Goal: Download file/media

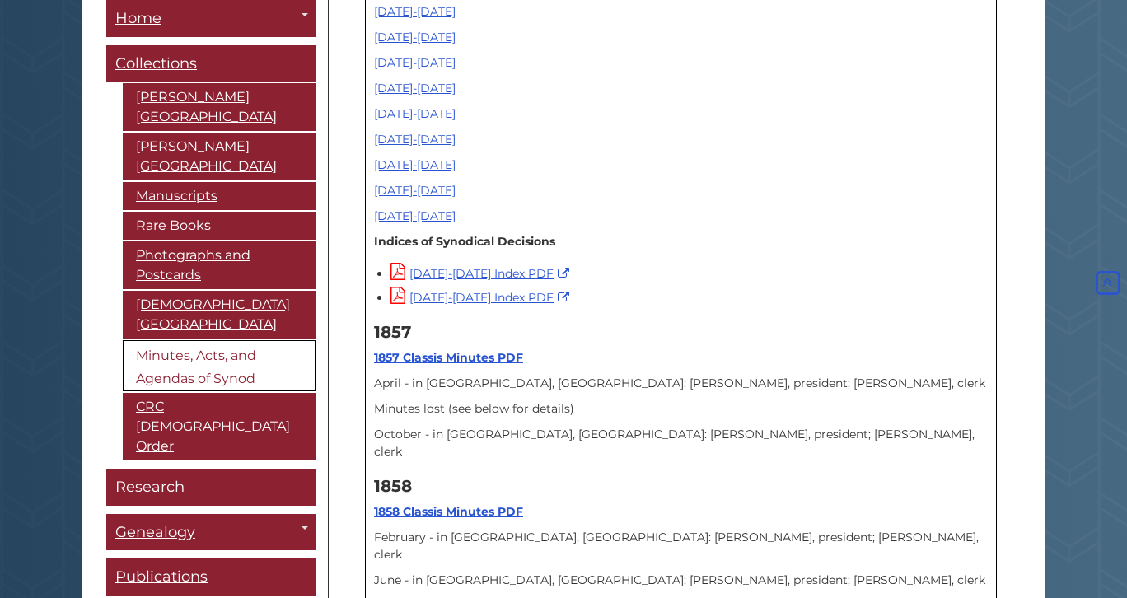
scroll to position [533, 0]
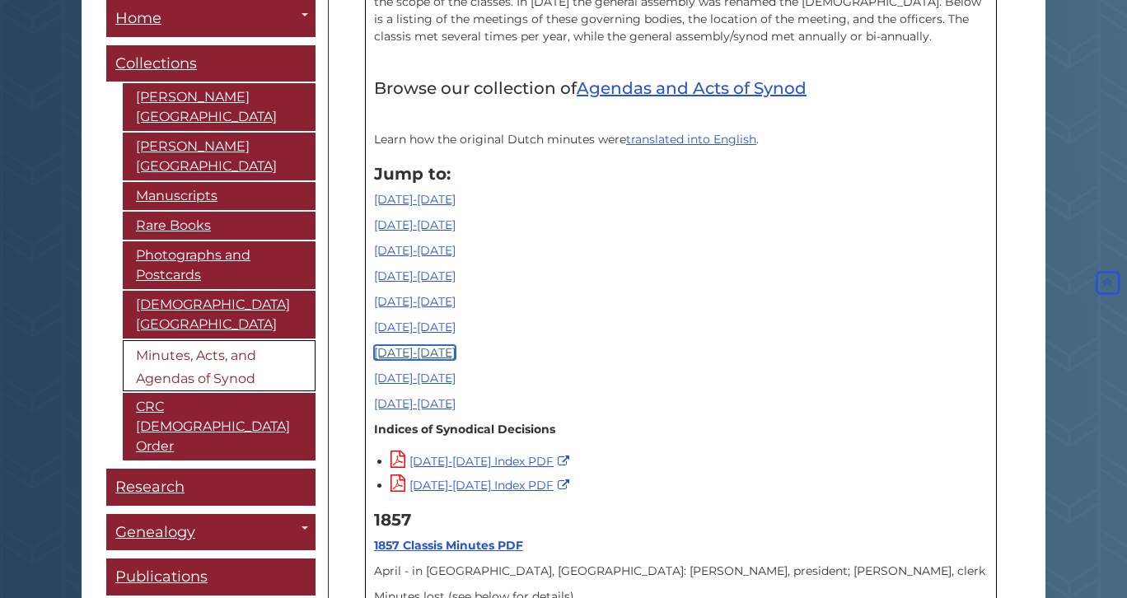
click at [419, 355] on link "[DATE]-[DATE]" at bounding box center [415, 352] width 82 height 15
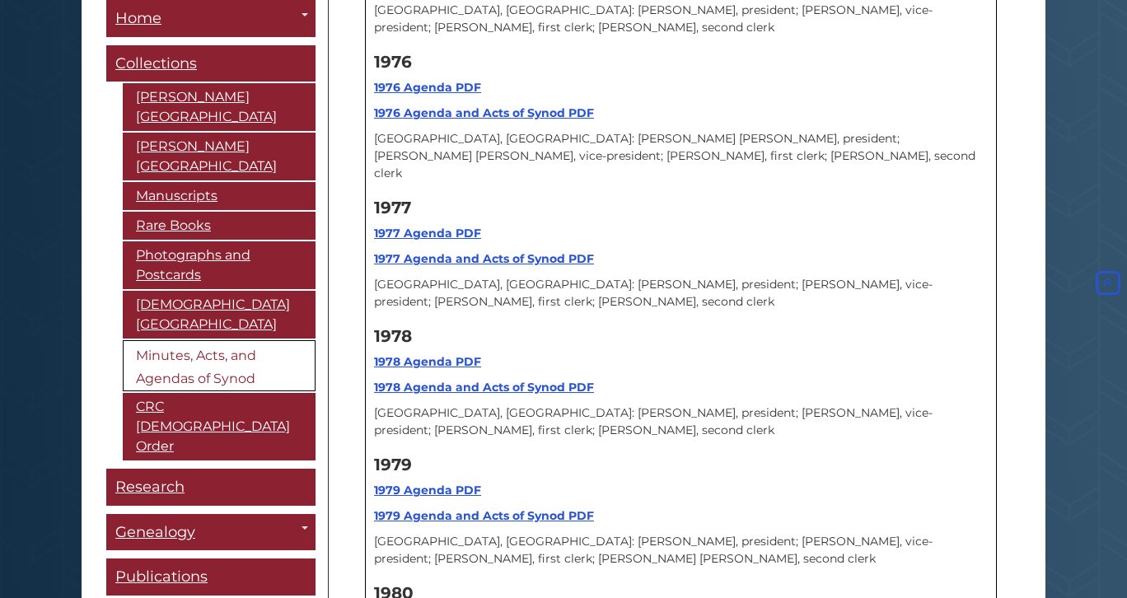
scroll to position [14825, 0]
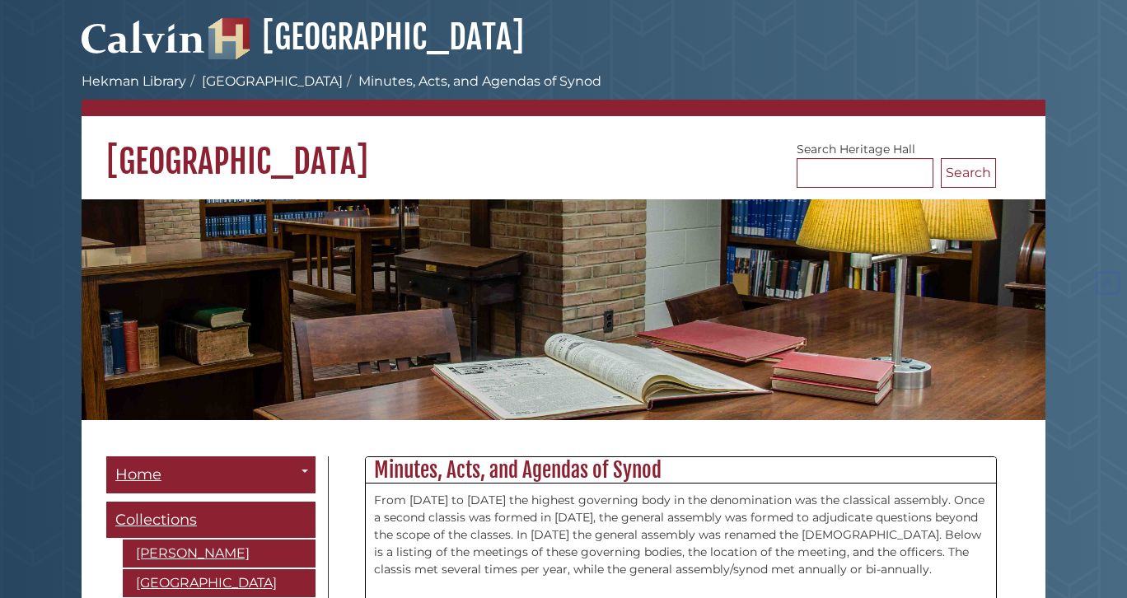
scroll to position [14825, 0]
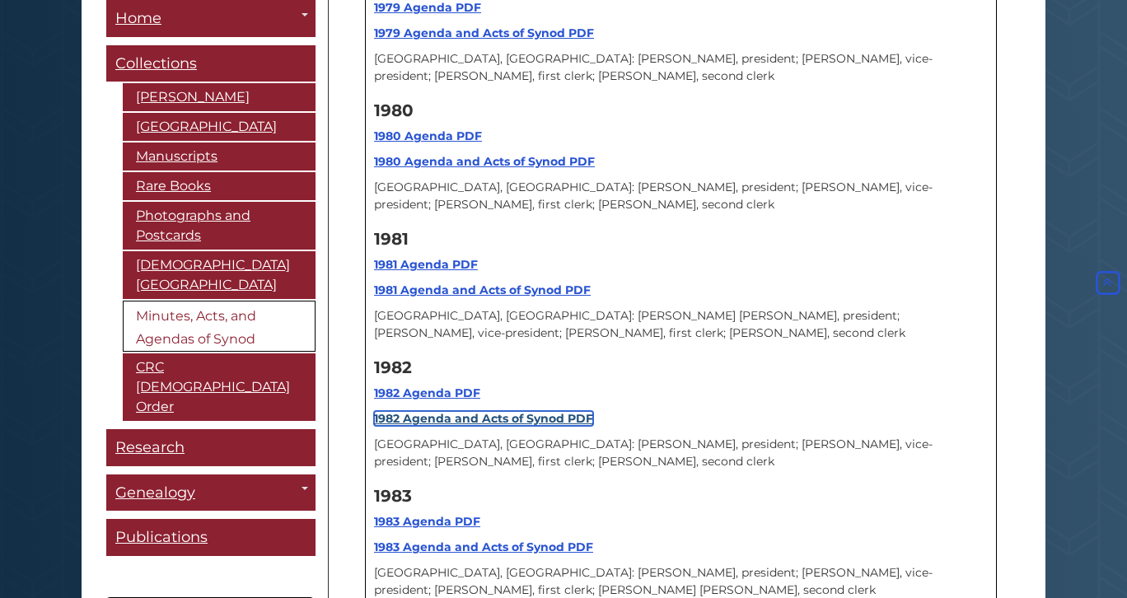
click at [447, 411] on strong "1982 Agenda and Acts of Synod PDF" at bounding box center [483, 418] width 219 height 15
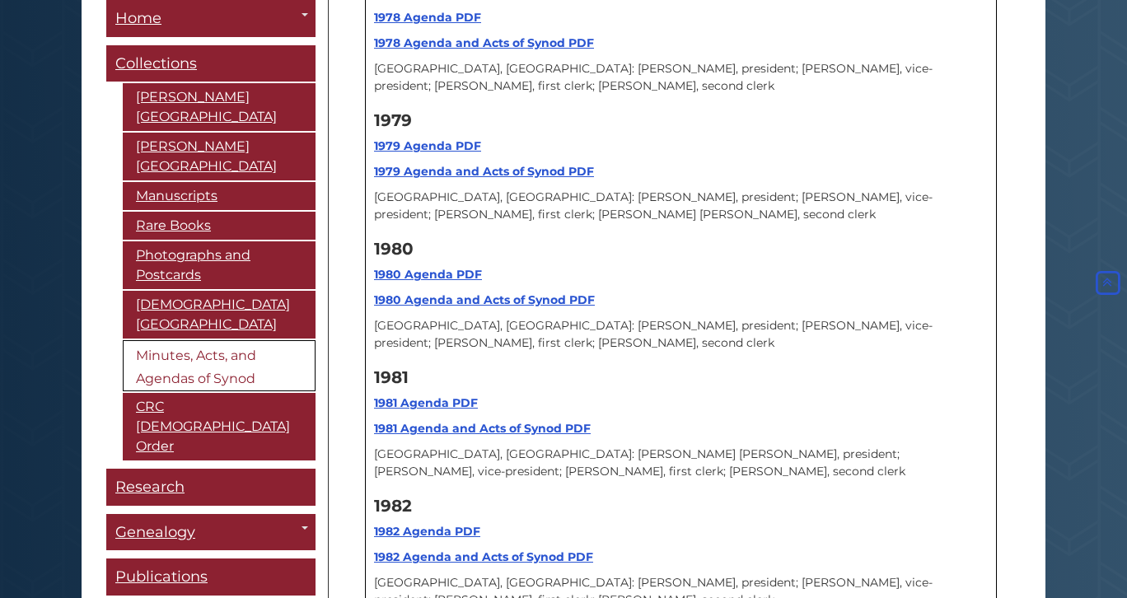
scroll to position [14574, 0]
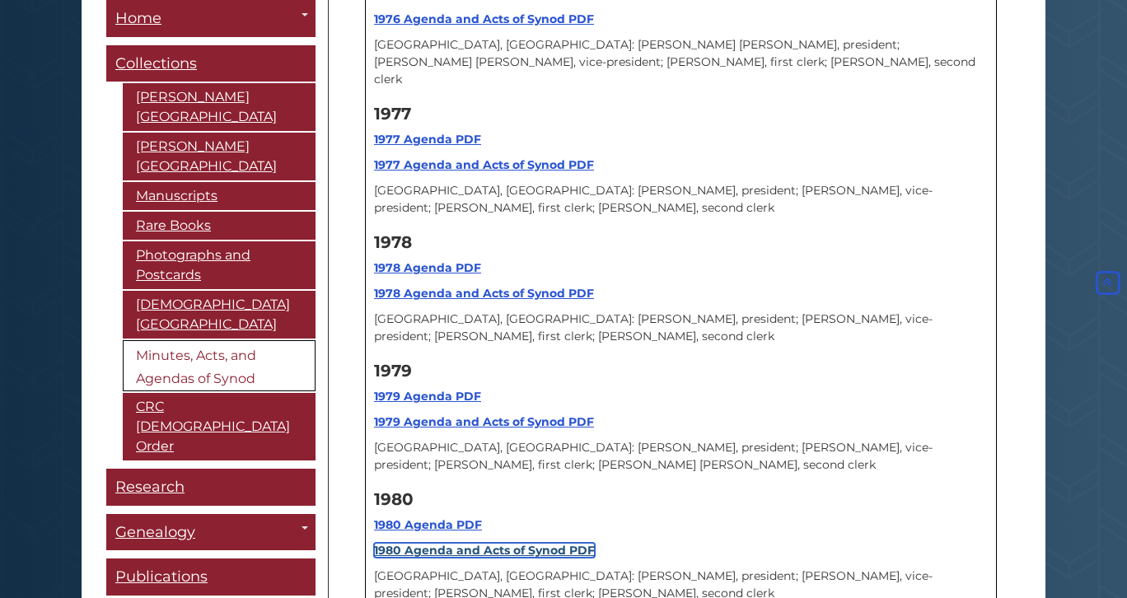
click at [542, 543] on strong "1980 Agenda and Acts of Synod PDF" at bounding box center [484, 550] width 221 height 15
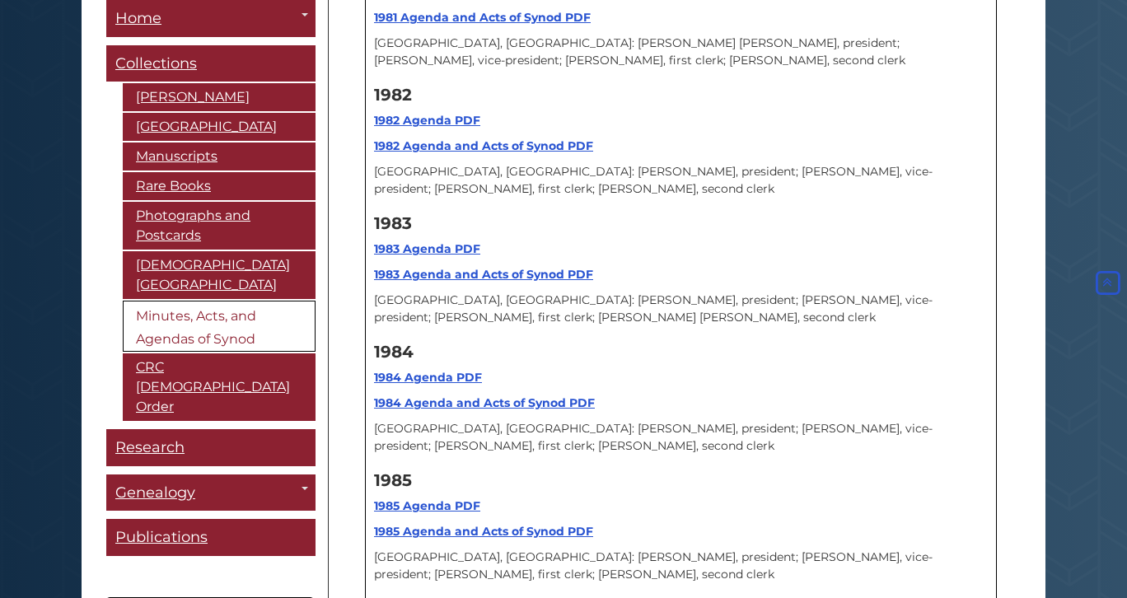
scroll to position [15621, 0]
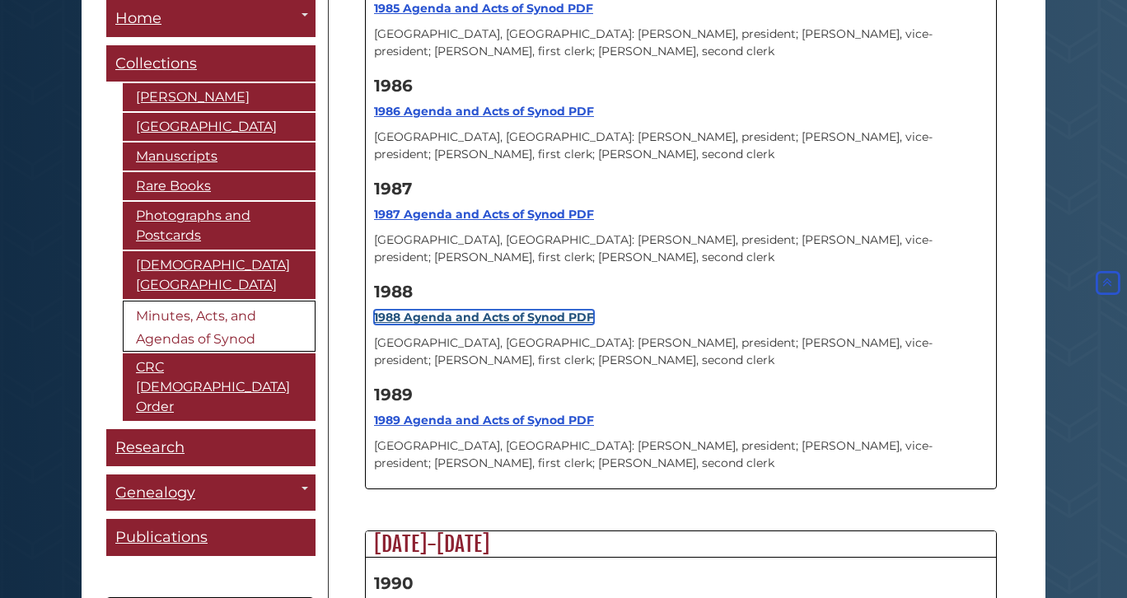
click at [517, 310] on strong "1988 Agenda and Acts of Synod PDF" at bounding box center [484, 317] width 220 height 15
